Goal: Task Accomplishment & Management: Manage account settings

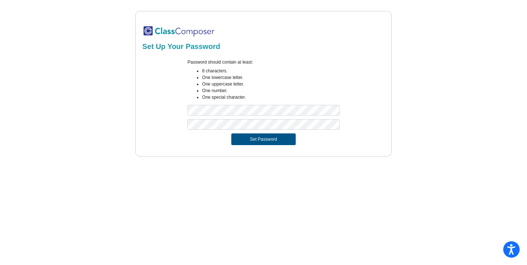
click at [253, 135] on button "Set Password" at bounding box center [263, 140] width 64 height 12
click at [238, 141] on button "Set Password" at bounding box center [263, 140] width 64 height 12
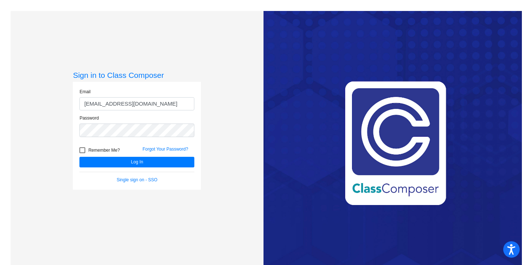
type input "[EMAIL_ADDRESS][DOMAIN_NAME]"
click at [86, 150] on label "Remember Me?" at bounding box center [99, 150] width 40 height 9
click at [82, 153] on input "Remember Me?" at bounding box center [82, 153] width 0 height 0
checkbox input "true"
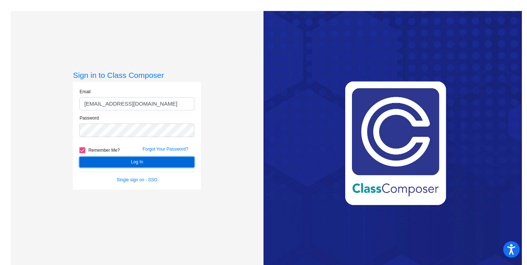
click at [119, 164] on button "Log In" at bounding box center [136, 162] width 115 height 11
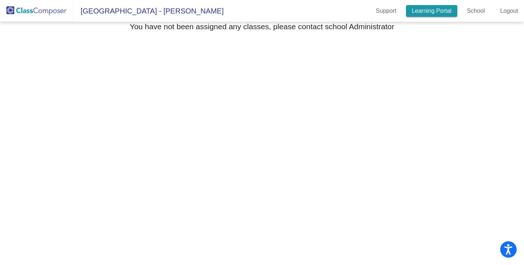
click at [440, 10] on link "Learning Portal" at bounding box center [432, 11] width 52 height 12
click at [483, 12] on link "School" at bounding box center [476, 11] width 30 height 12
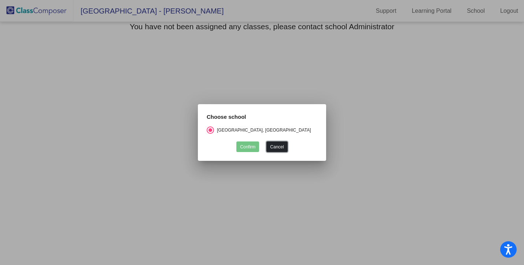
click at [281, 147] on button "Cancel" at bounding box center [276, 147] width 21 height 11
